Goal: Task Accomplishment & Management: Manage account settings

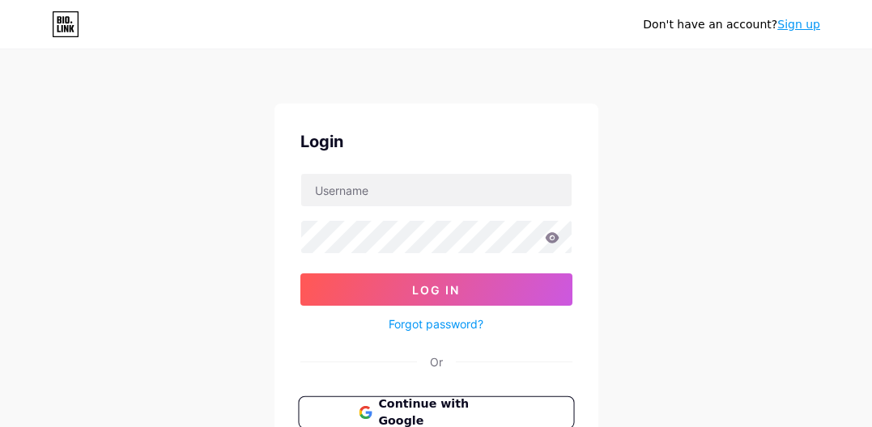
click at [389, 397] on button "Continue with Google" at bounding box center [436, 413] width 276 height 33
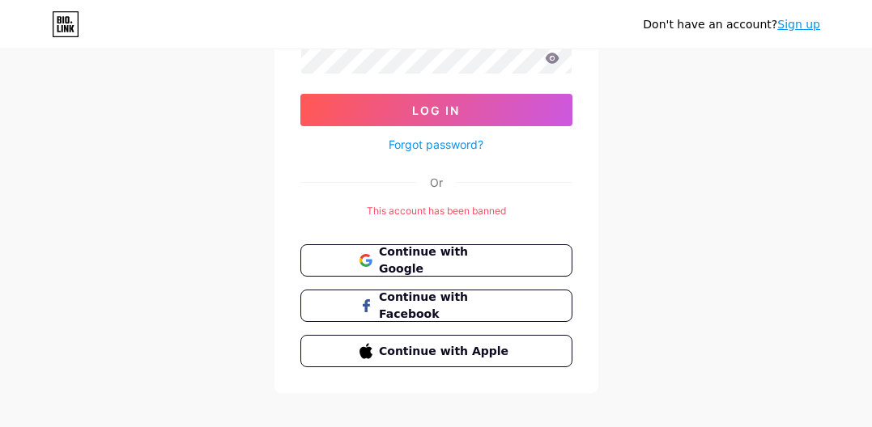
scroll to position [197, 0]
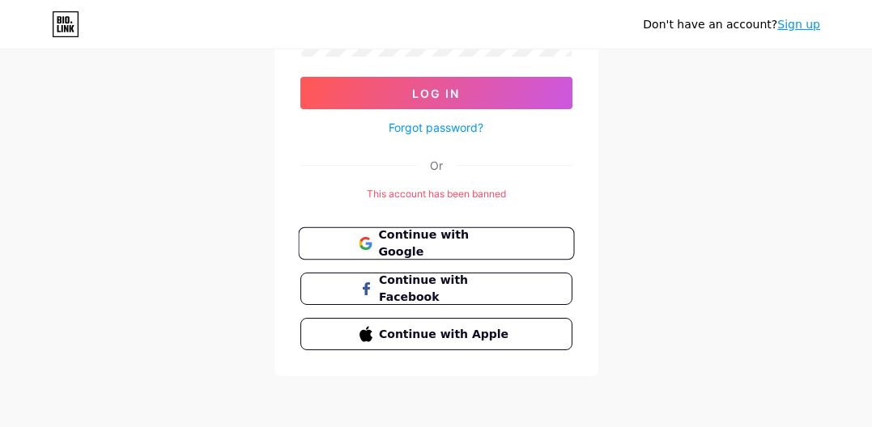
click at [478, 241] on span "Continue with Google" at bounding box center [445, 244] width 135 height 35
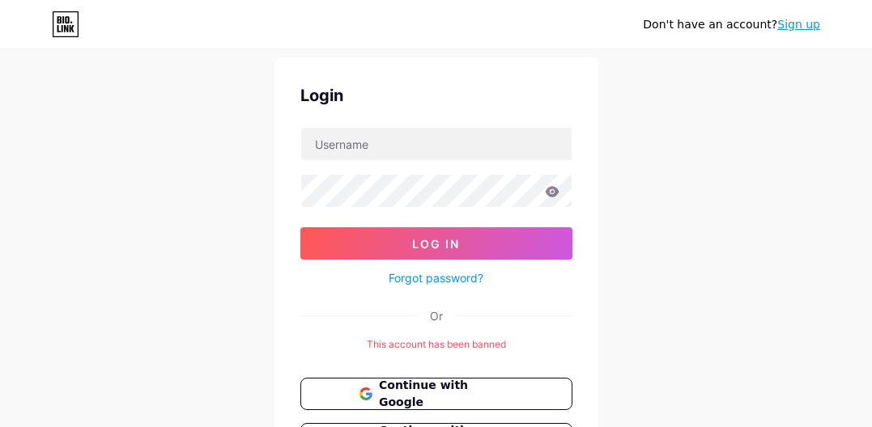
scroll to position [162, 0]
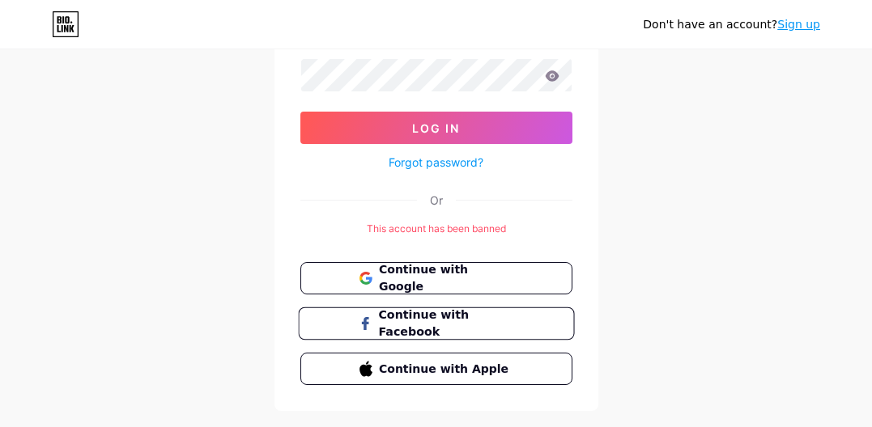
click at [434, 322] on span "Continue with Facebook" at bounding box center [445, 324] width 135 height 35
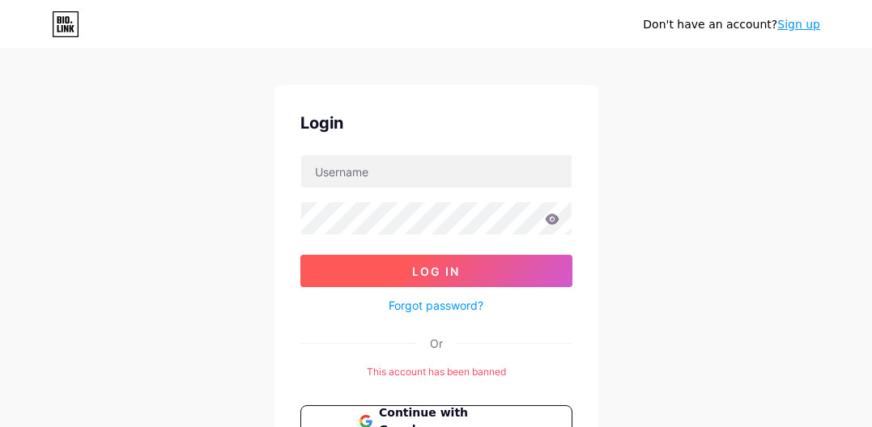
scroll to position [0, 0]
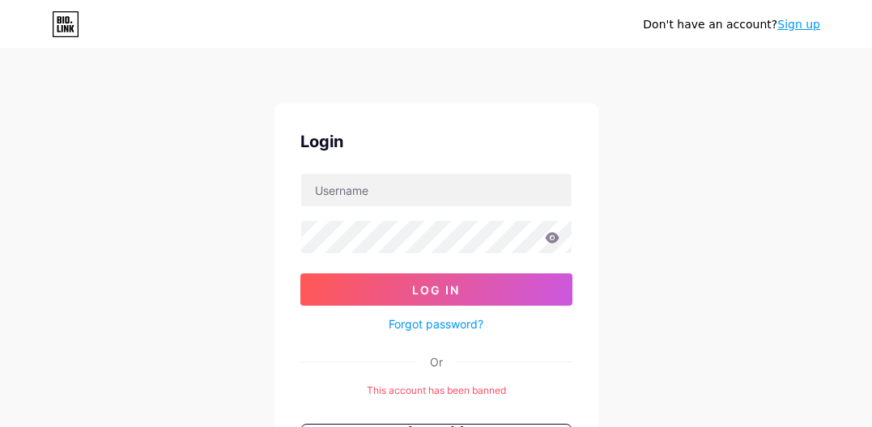
click at [797, 30] on link "Sign up" at bounding box center [798, 24] width 43 height 13
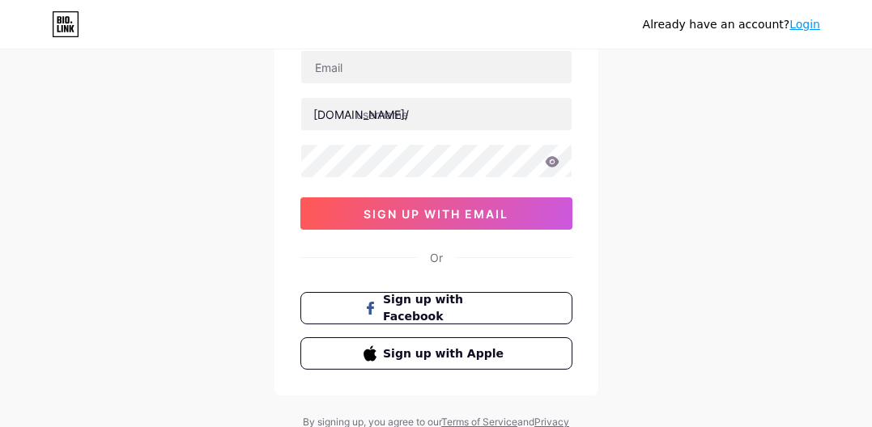
scroll to position [30, 0]
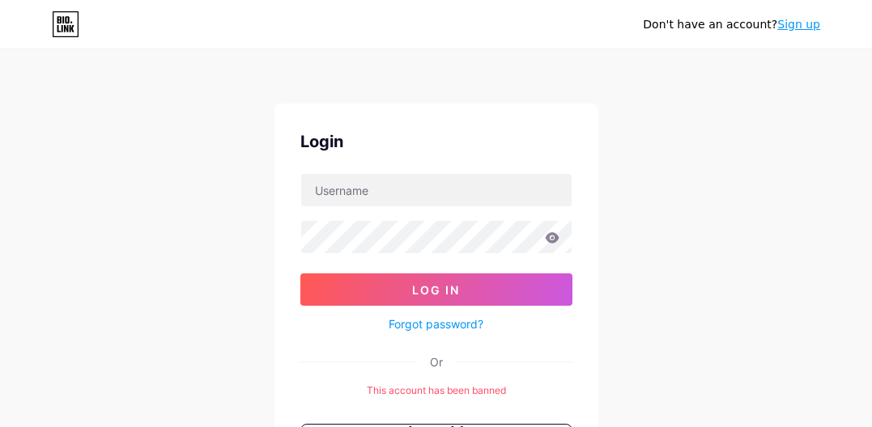
click at [162, 223] on div "Don't have an account? Sign up Login Log In Forgot password? Or This account ha…" at bounding box center [436, 312] width 872 height 625
click at [124, 177] on div "Don't have an account? Sign up Login Log In Forgot password? Or This account ha…" at bounding box center [436, 312] width 872 height 625
